Goal: Complete application form

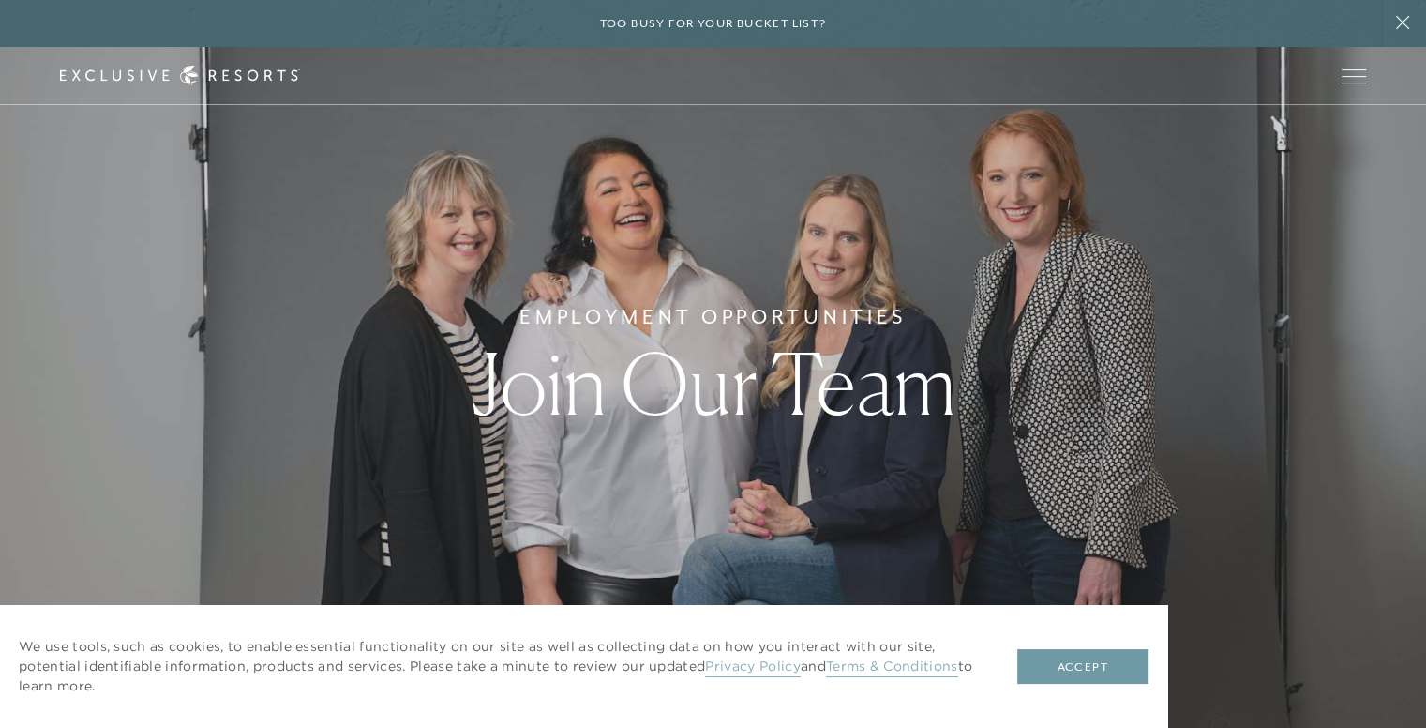
click at [1133, 655] on button "Accept" at bounding box center [1082, 667] width 131 height 36
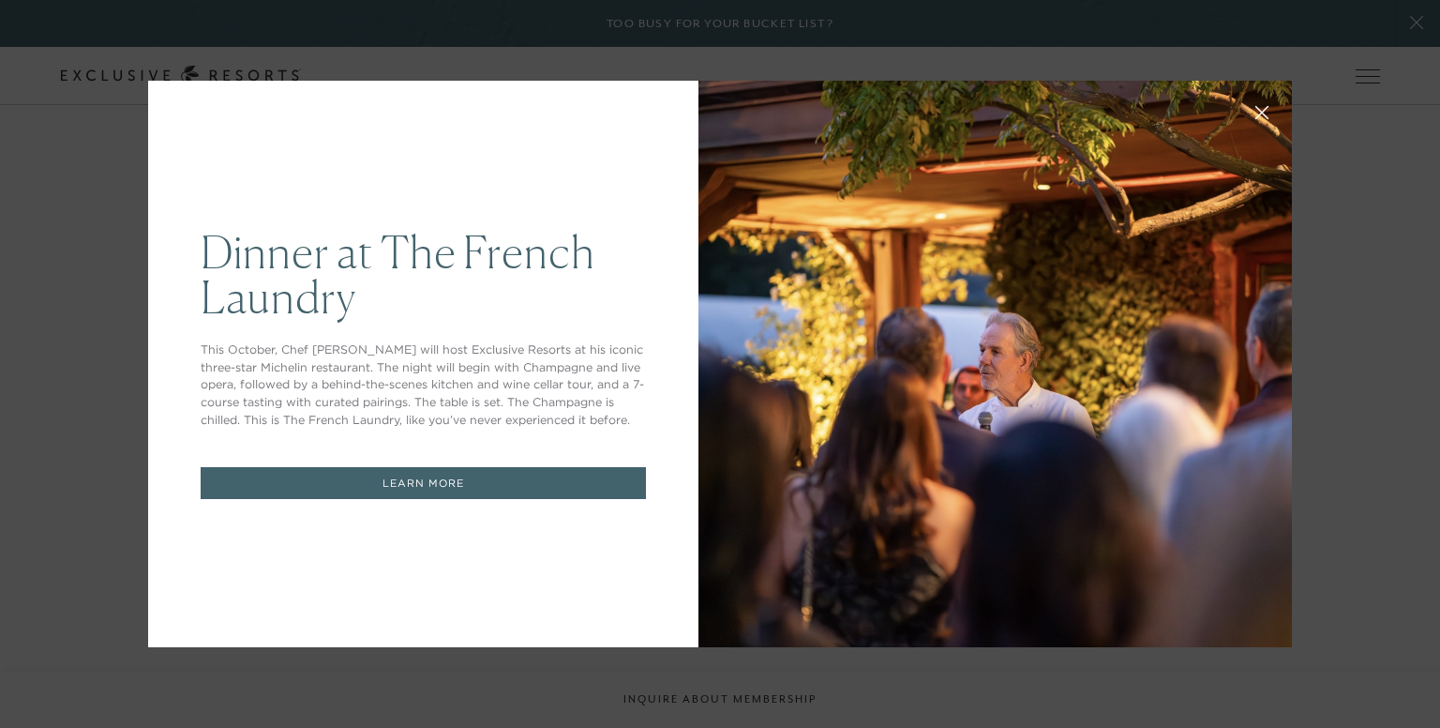
click at [1256, 116] on icon at bounding box center [1262, 113] width 12 height 12
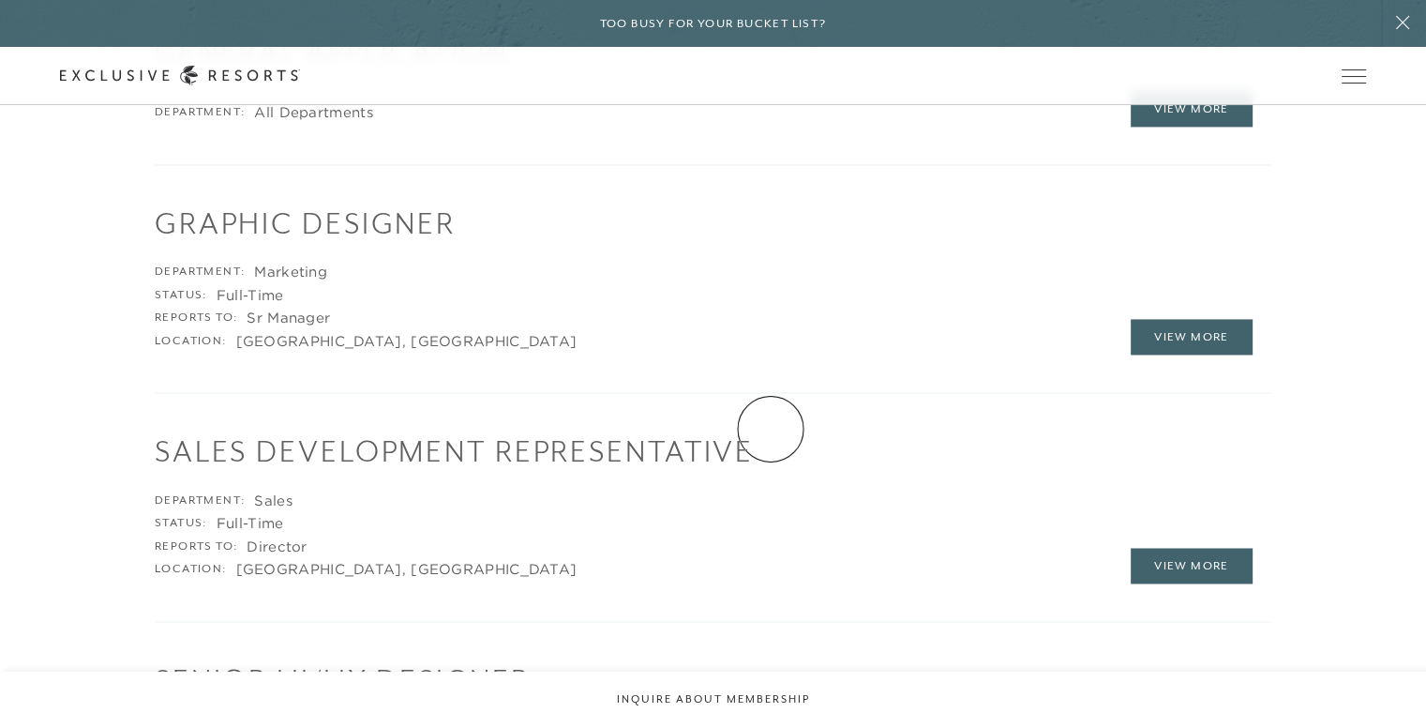
scroll to position [2719, 0]
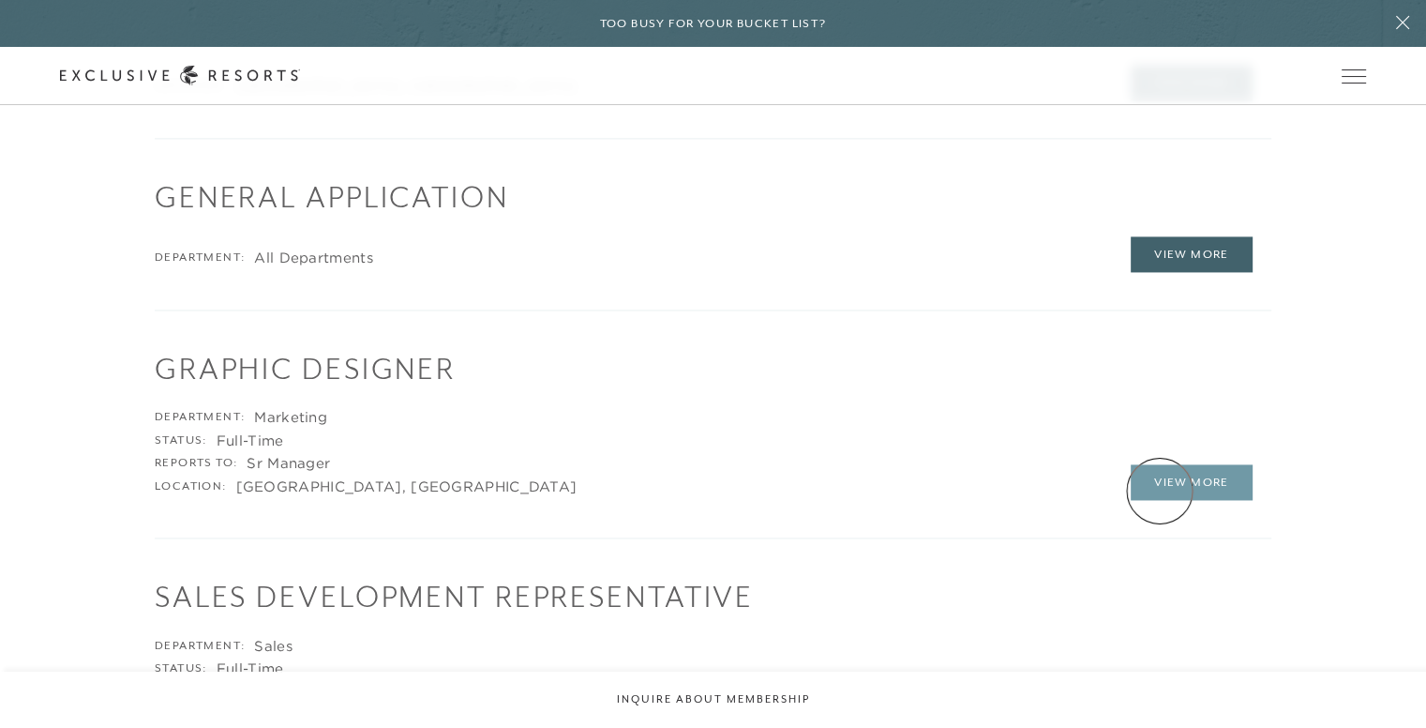
click at [1160, 490] on link "View More" at bounding box center [1192, 482] width 122 height 36
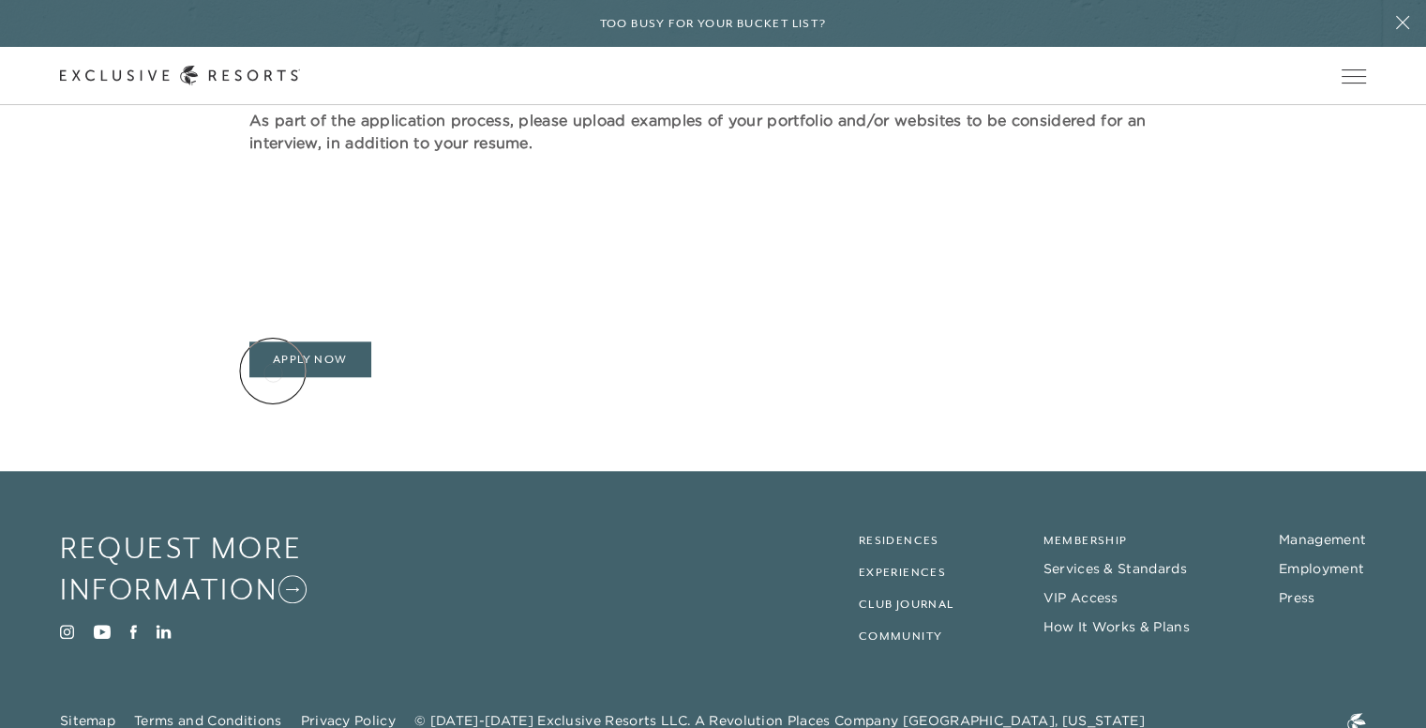
scroll to position [1707, 0]
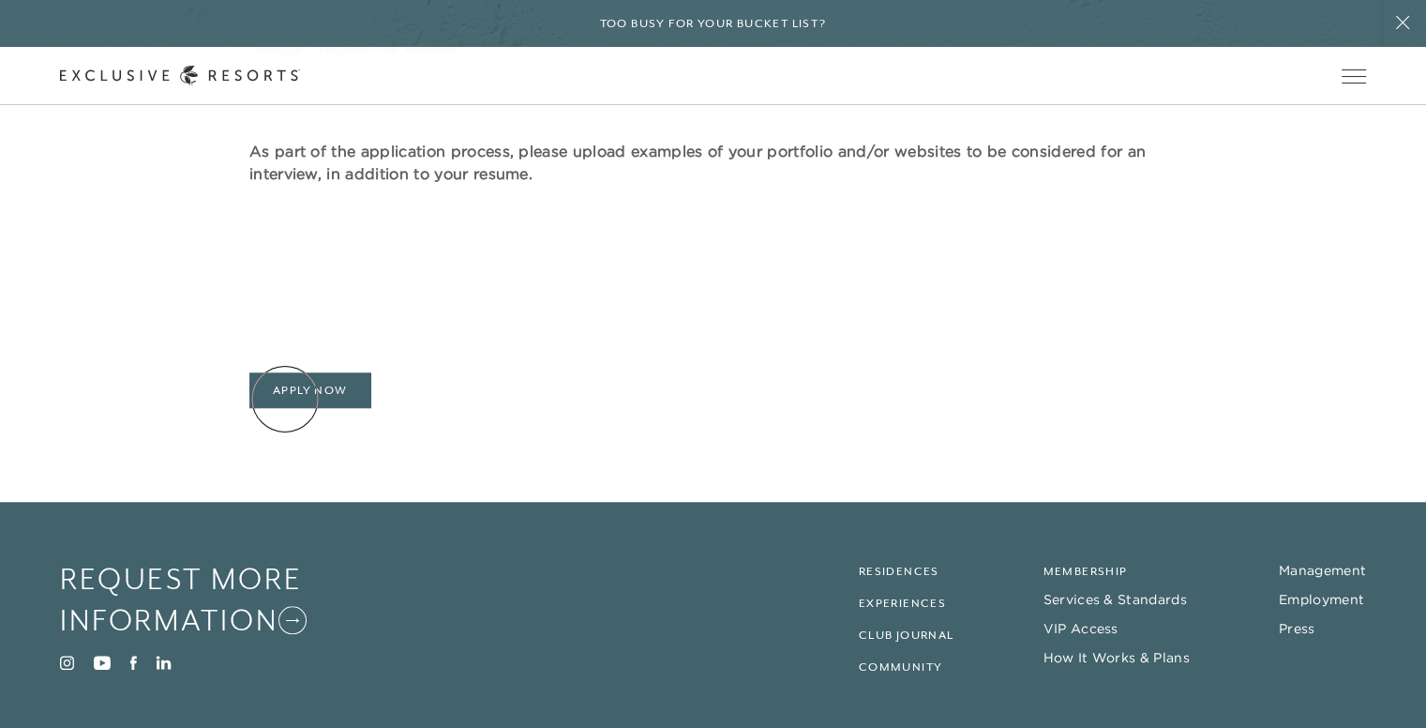
click at [297, 395] on link "Apply Now" at bounding box center [310, 390] width 122 height 36
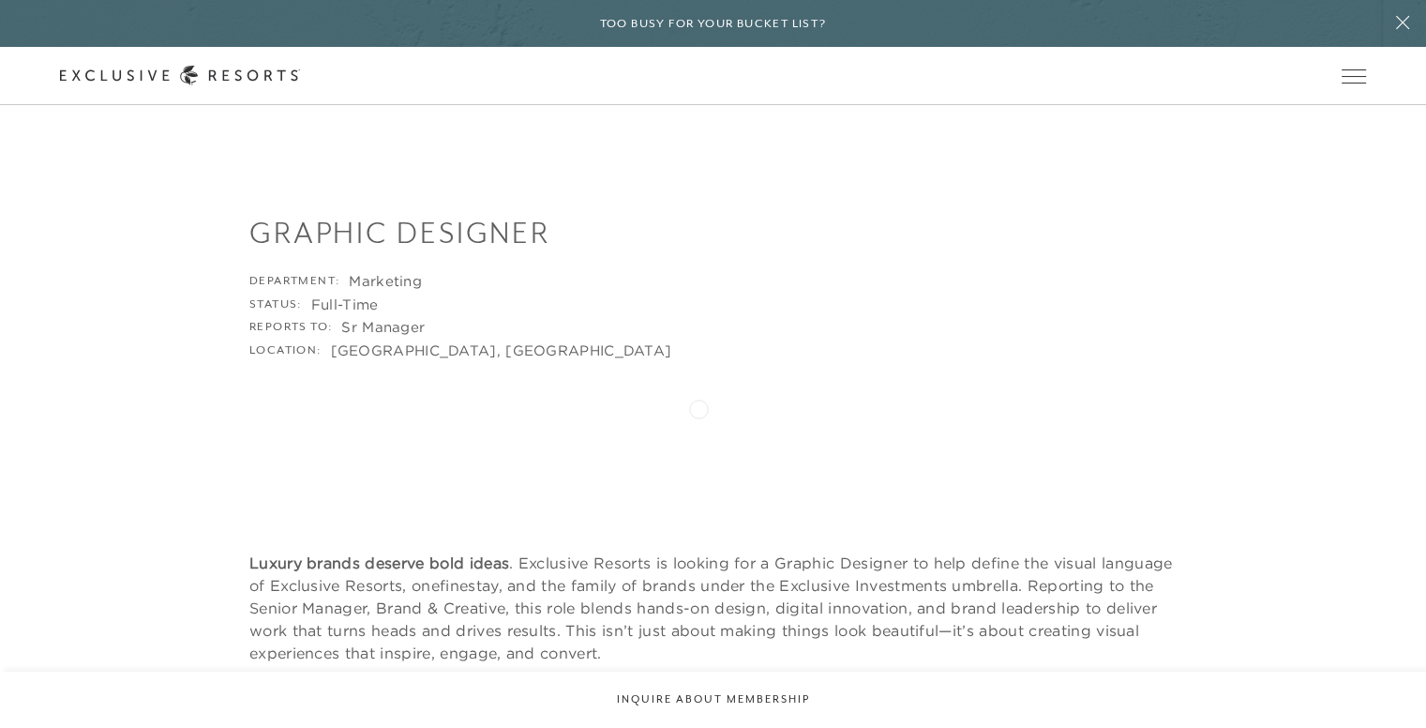
scroll to position [0, 0]
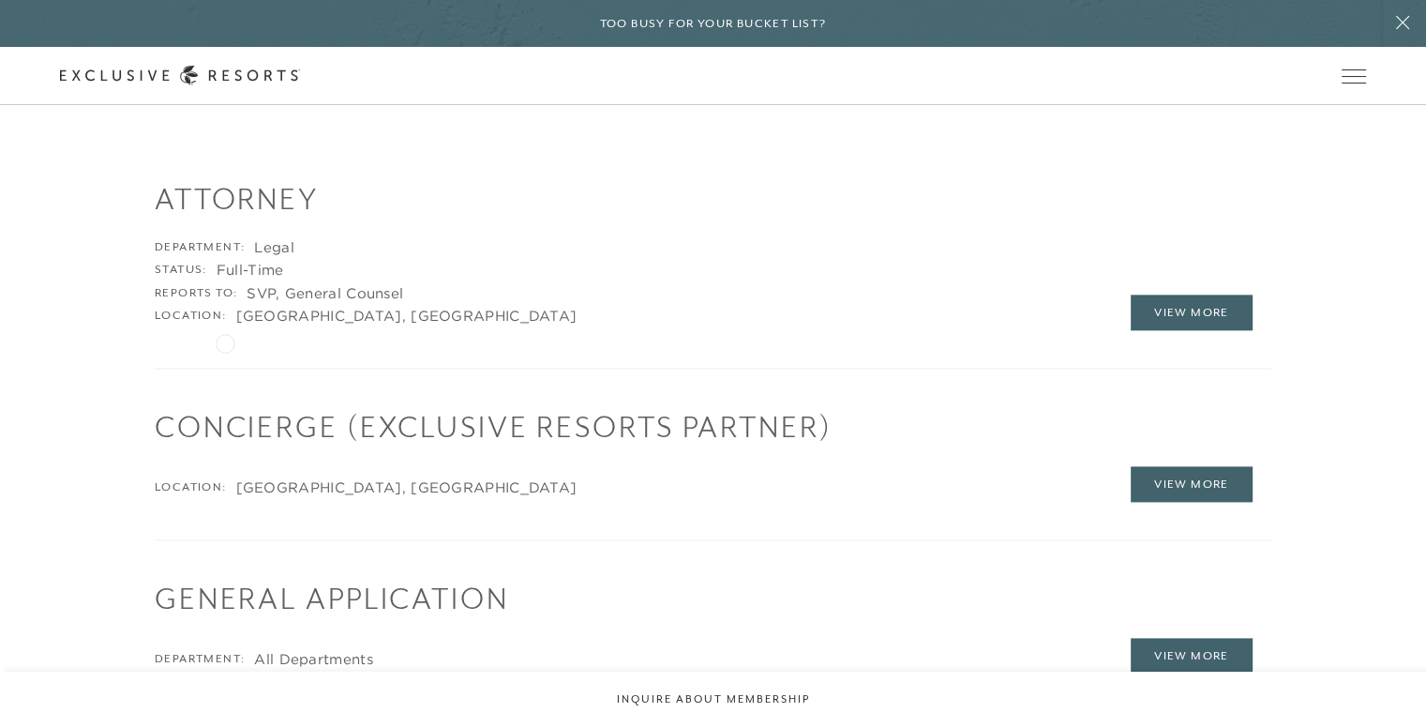
scroll to position [2164, 0]
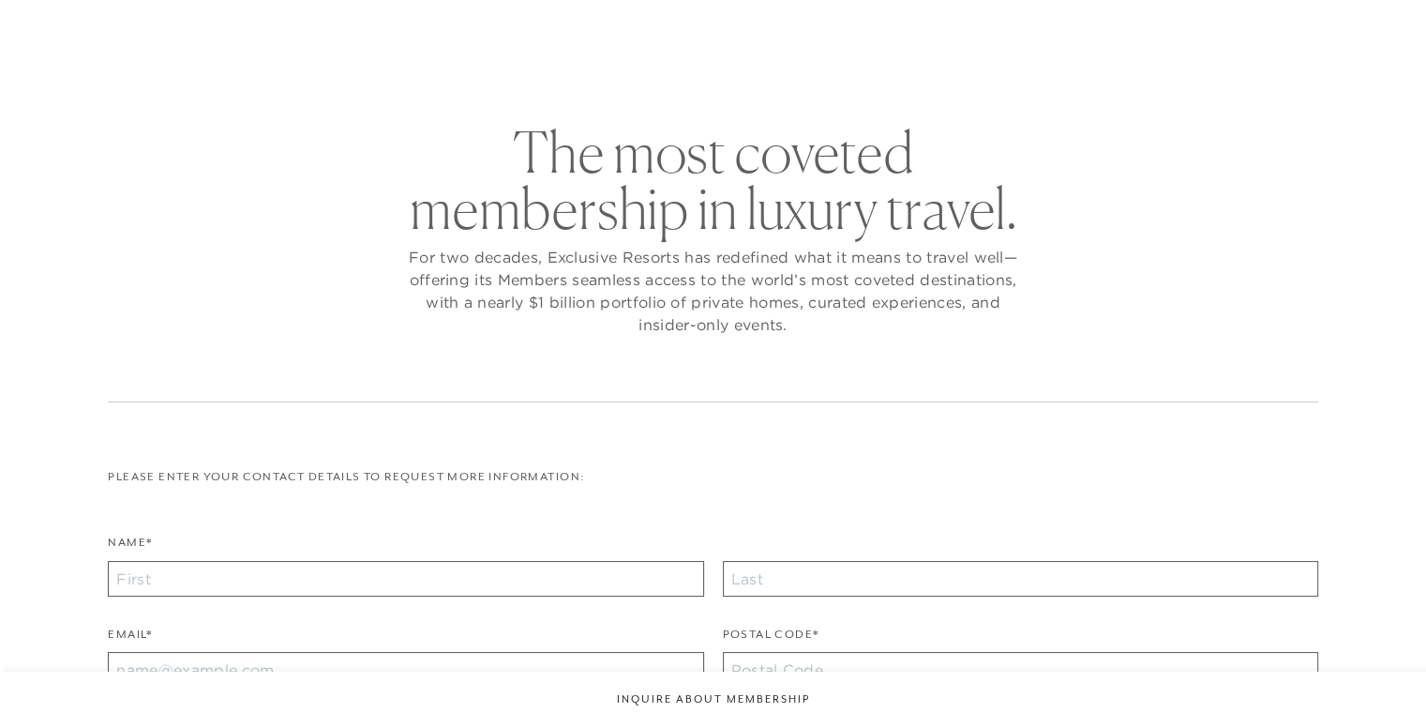
scroll to position [60, 0]
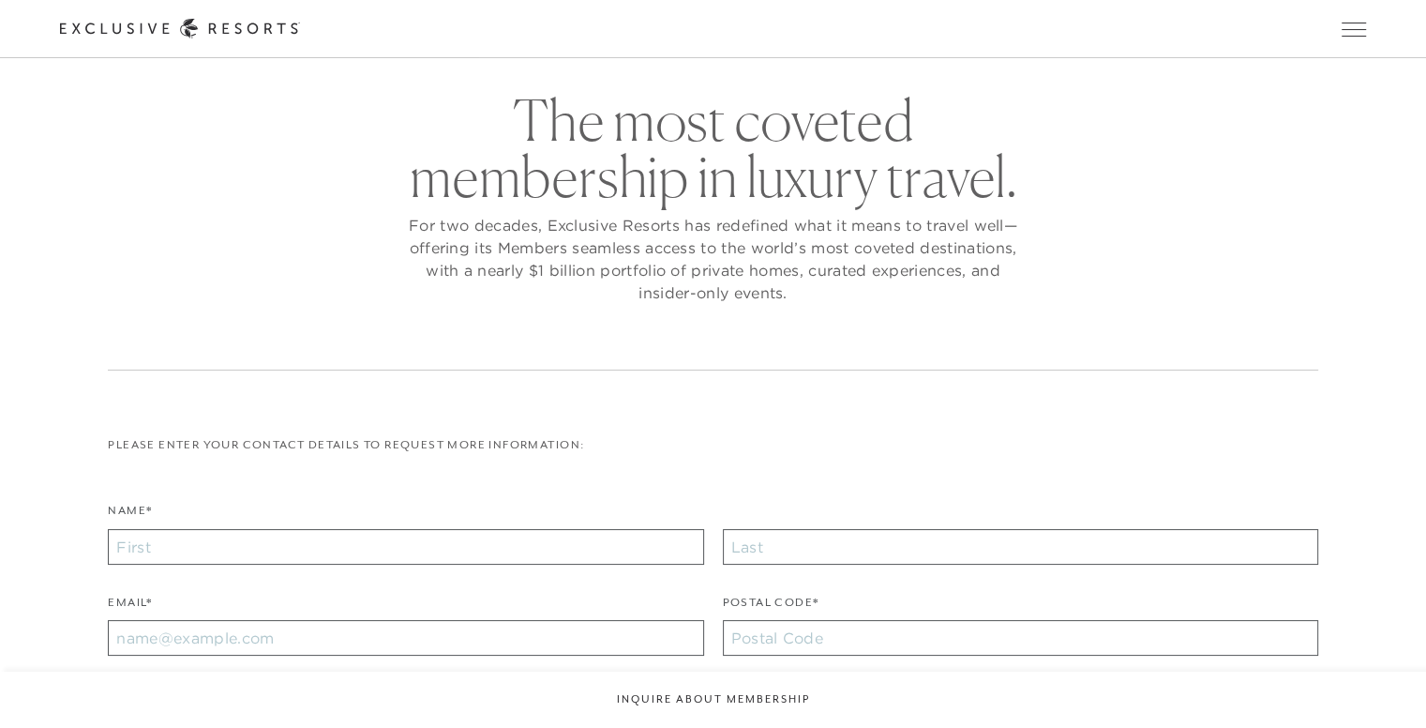
checkbox input "false"
